Goal: Transaction & Acquisition: Subscribe to service/newsletter

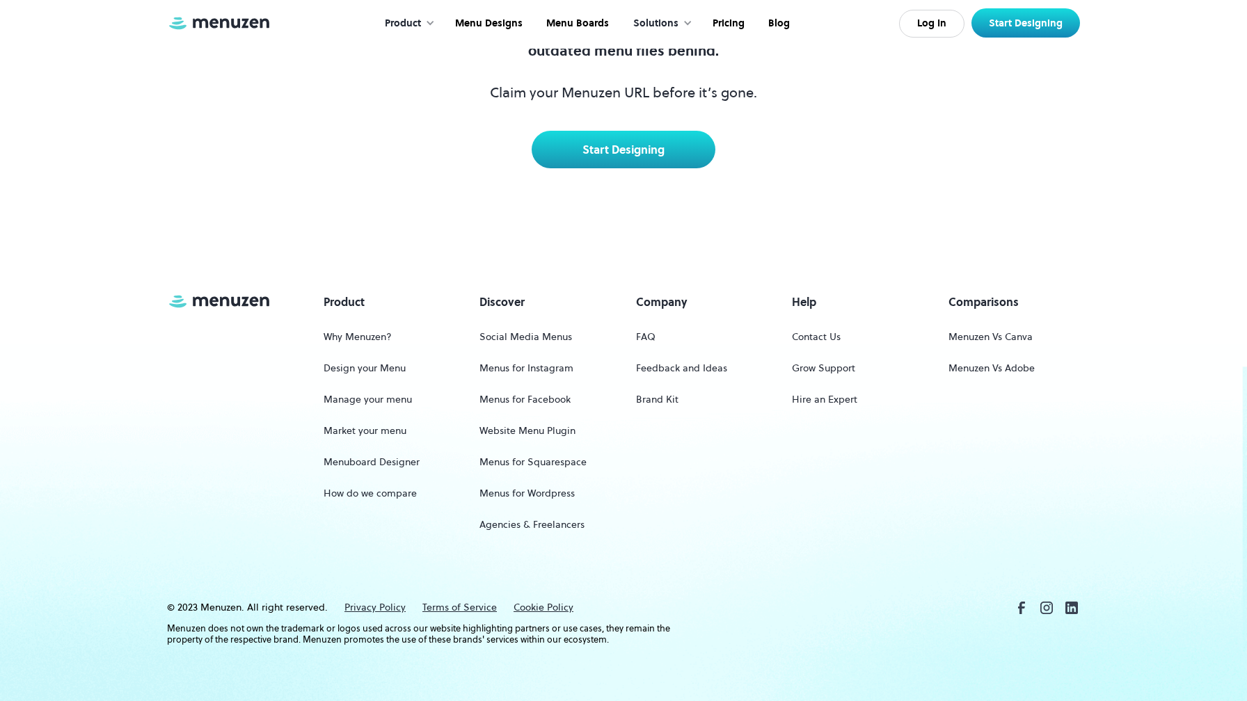
scroll to position [6455, 0]
click at [652, 154] on link "Start Designing" at bounding box center [624, 150] width 184 height 38
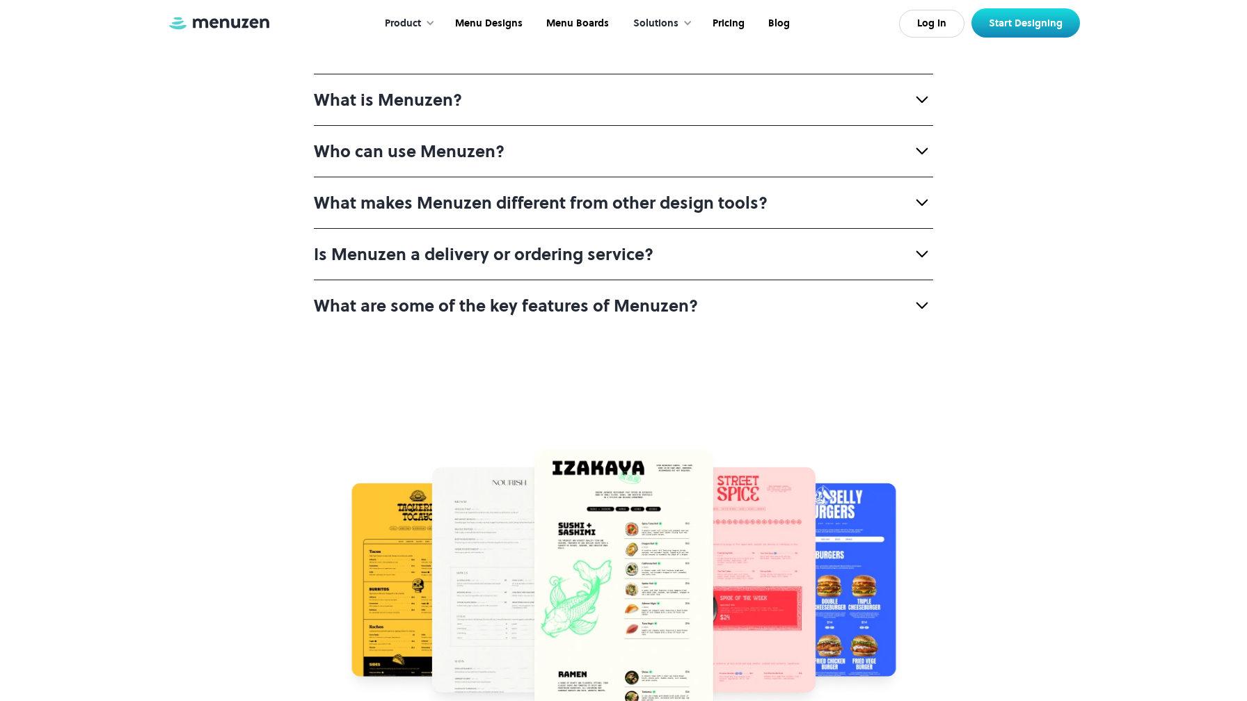
scroll to position [4717, 0]
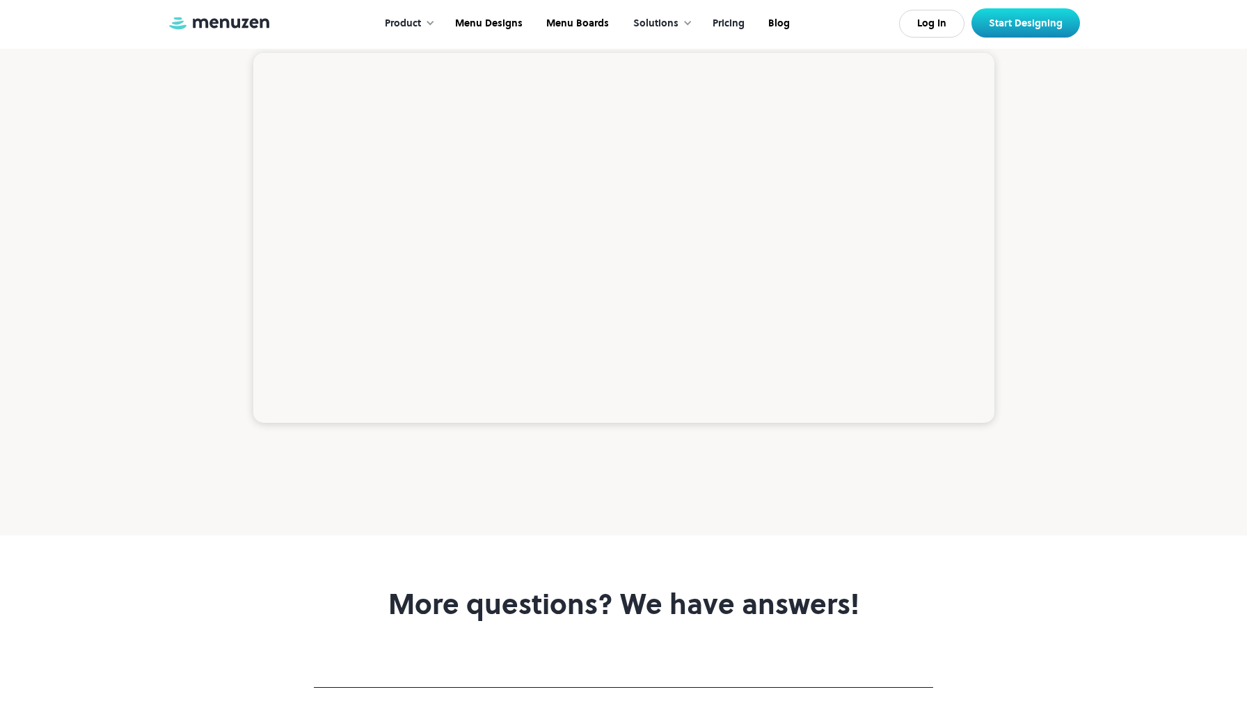
click at [731, 28] on link "Pricing" at bounding box center [727, 23] width 56 height 43
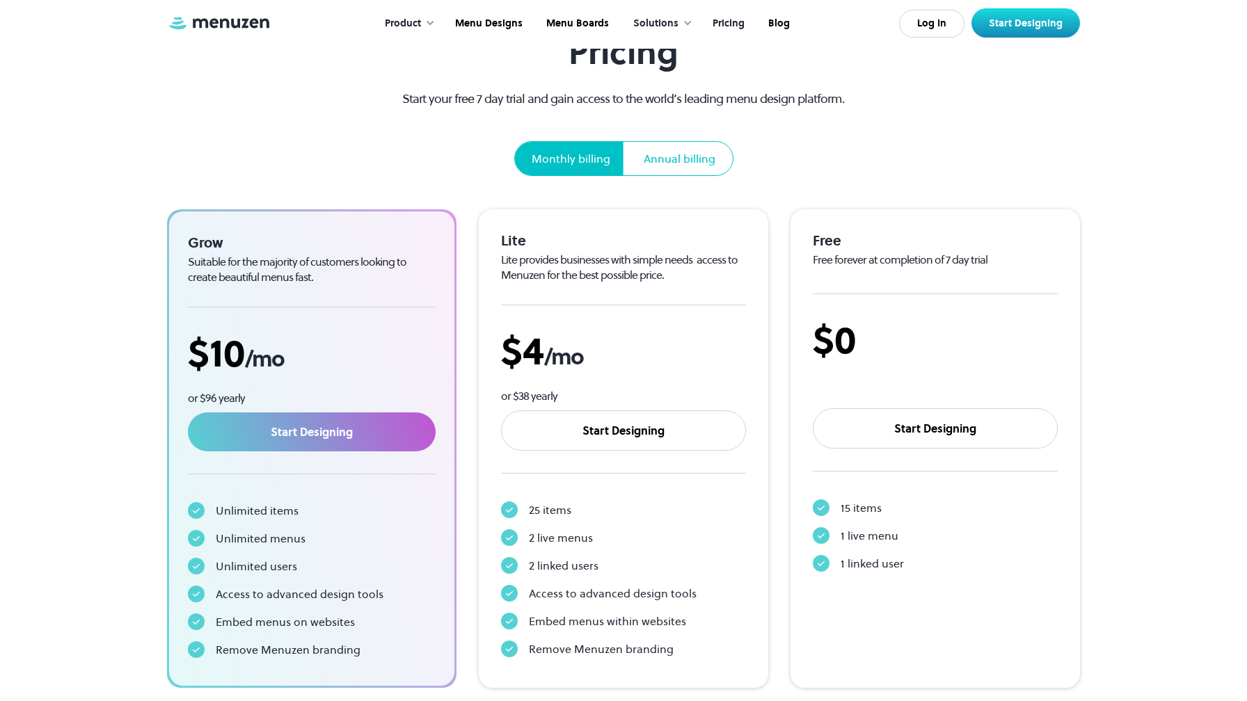
scroll to position [93, 0]
click at [662, 163] on div "Annual billing" at bounding box center [680, 159] width 72 height 17
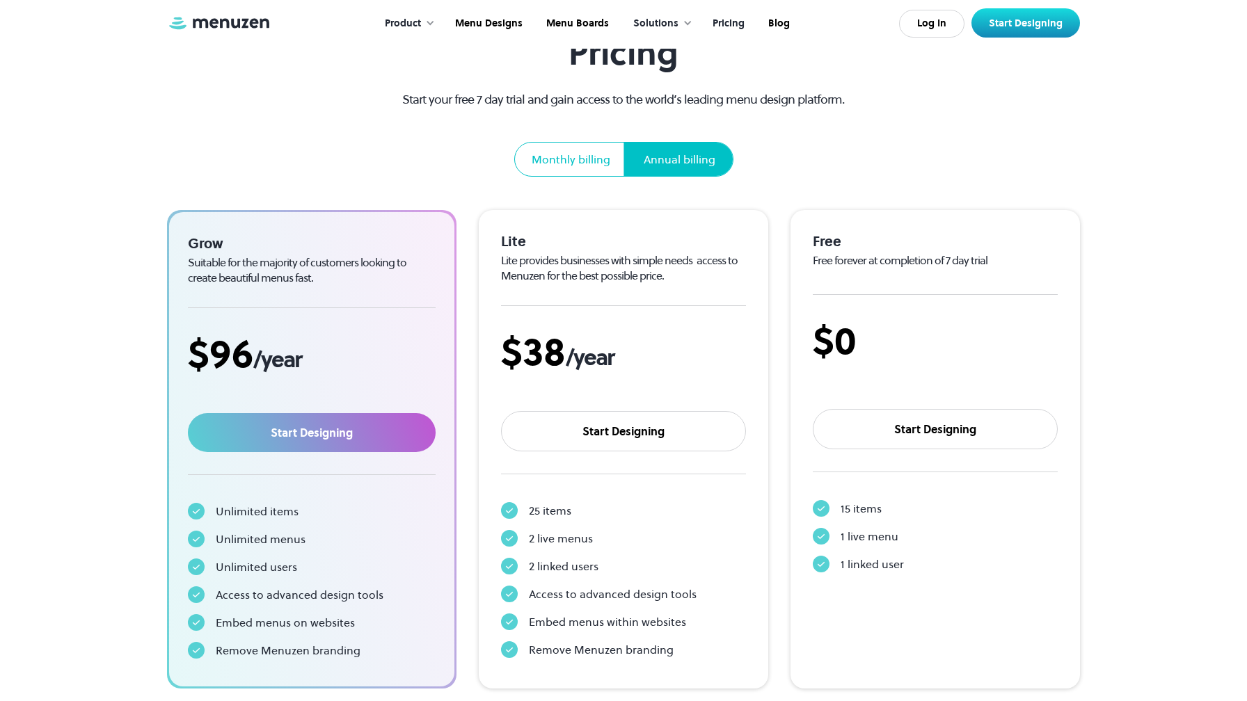
click at [570, 164] on div "Monthly billing" at bounding box center [571, 159] width 79 height 17
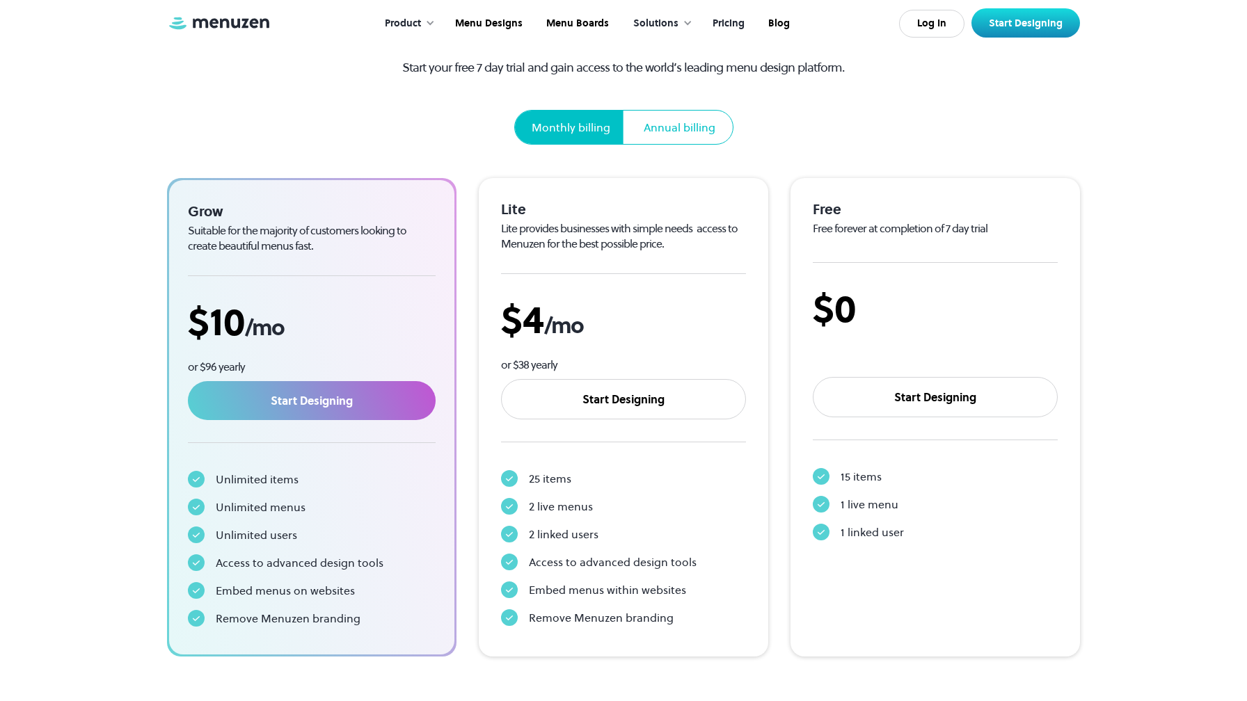
scroll to position [0, 0]
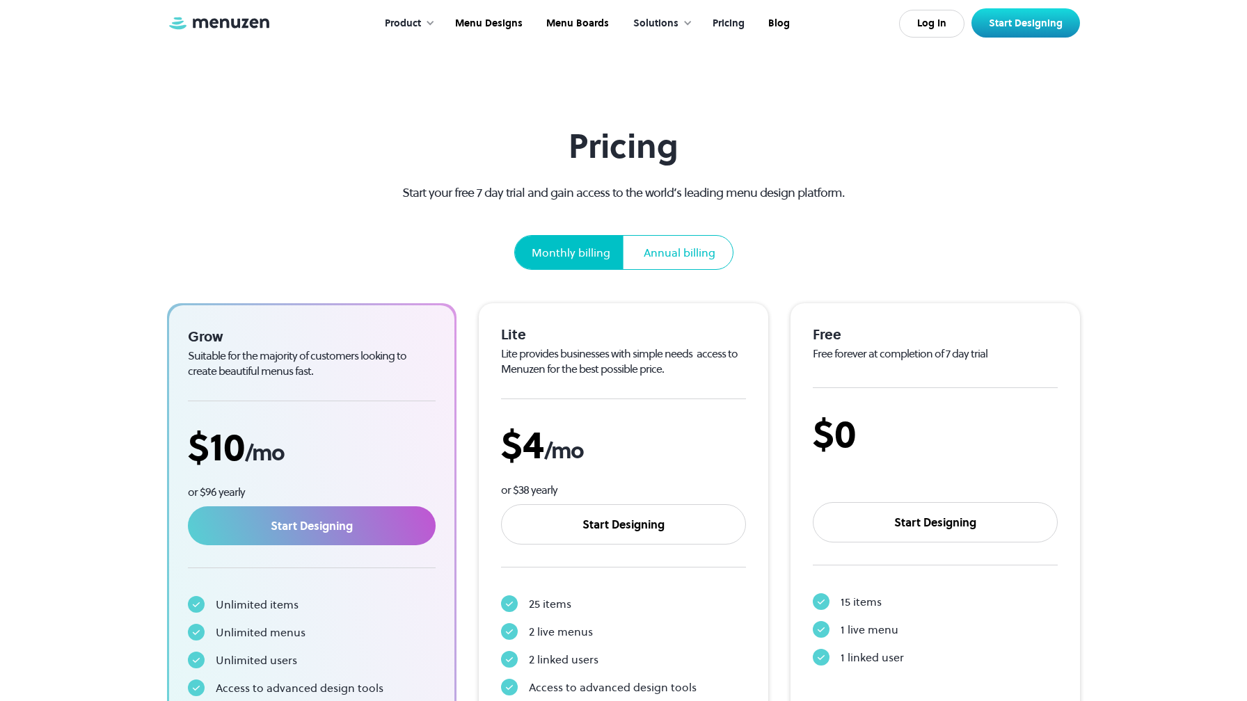
click at [656, 22] on div "Solutions" at bounding box center [655, 23] width 45 height 15
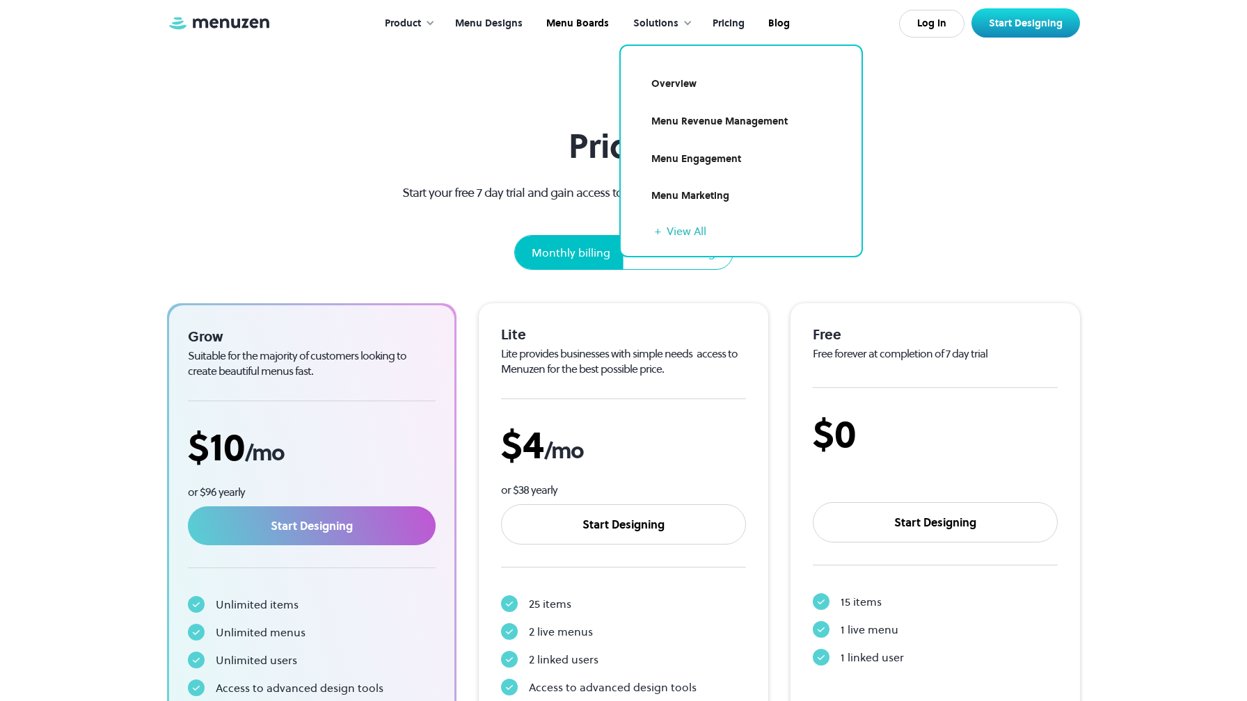
click at [527, 26] on link "Menu Designs" at bounding box center [487, 23] width 91 height 43
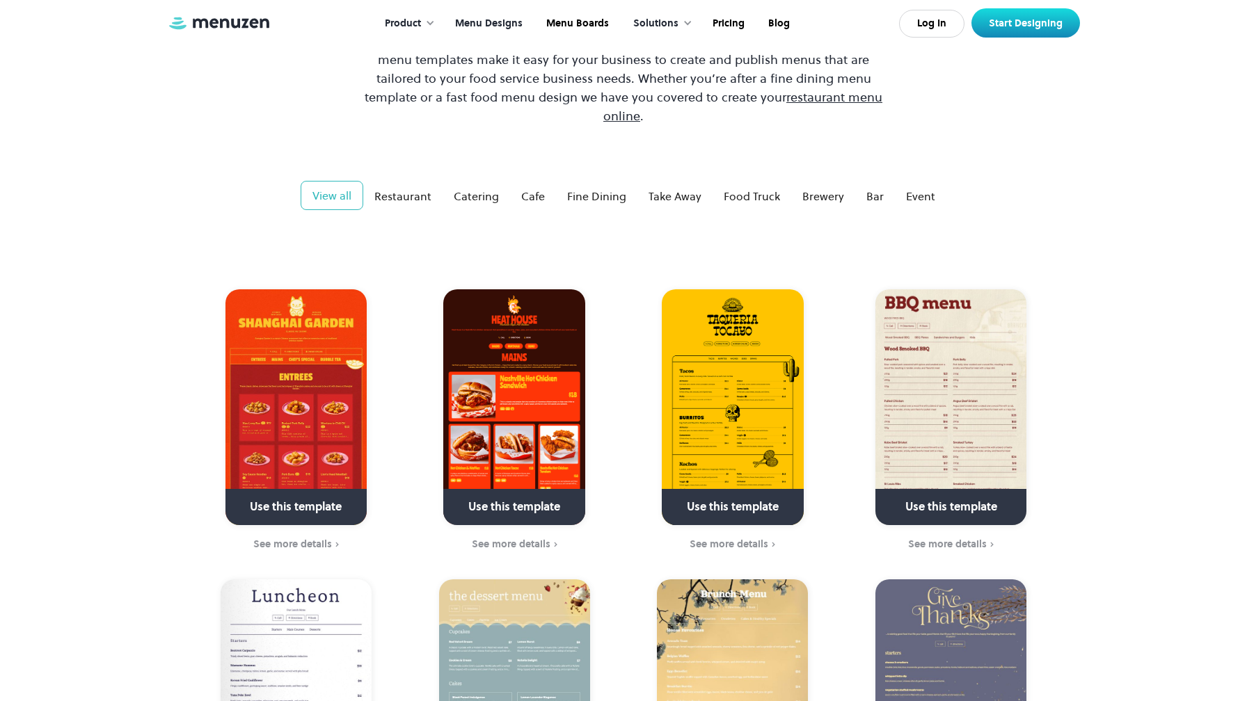
scroll to position [304, 0]
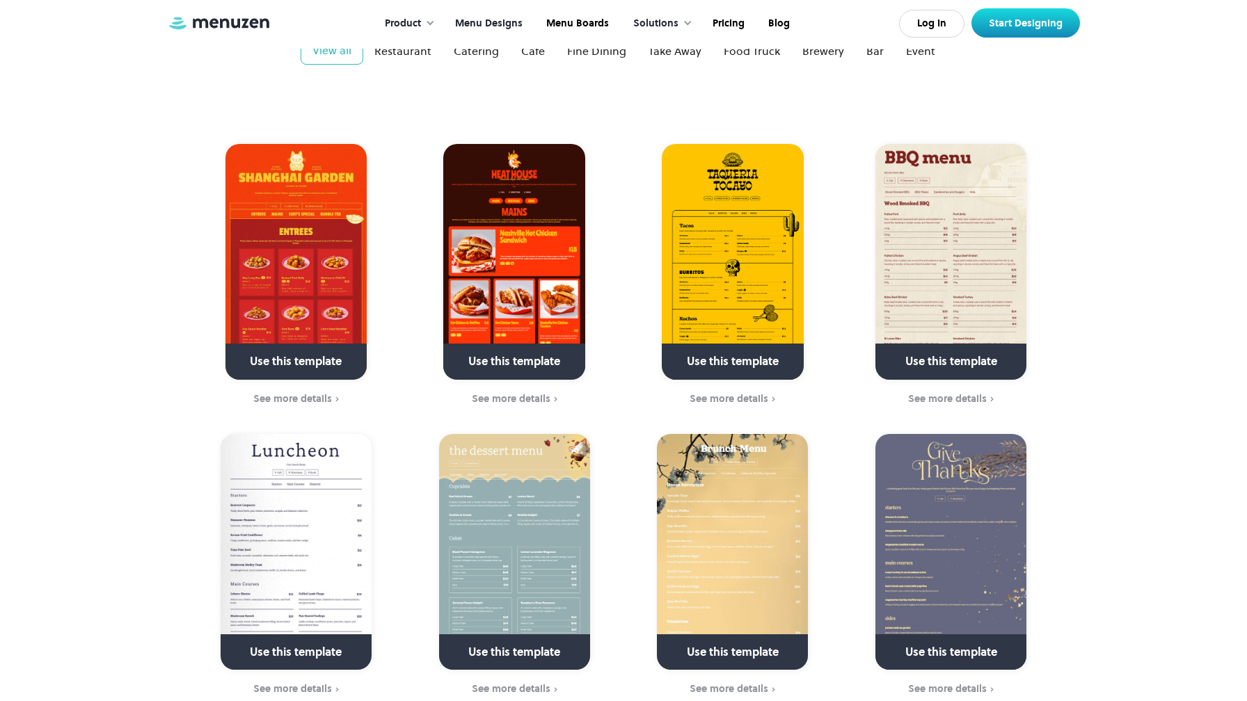
click at [703, 239] on img at bounding box center [732, 262] width 141 height 236
